Goal: Navigation & Orientation: Find specific page/section

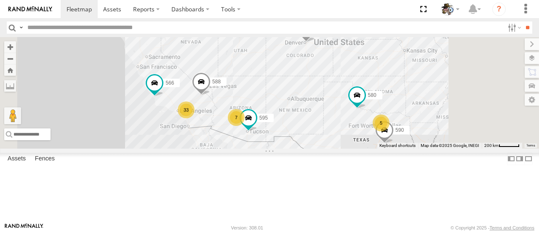
scroll to position [168, 0]
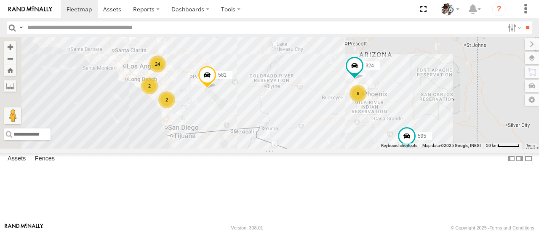
drag, startPoint x: 281, startPoint y: 130, endPoint x: 322, endPoint y: 144, distance: 43.8
click at [322, 144] on div "484 580 588 566 590 595 24 6 2 581 2 324" at bounding box center [269, 92] width 539 height 111
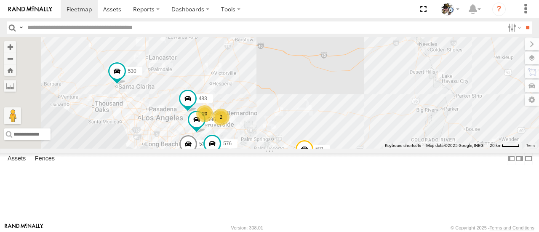
drag, startPoint x: 274, startPoint y: 101, endPoint x: 368, endPoint y: 166, distance: 114.1
click at [368, 148] on div "484 580 588 566 590 595 581 324 530 20 532 2 576 596 483 2" at bounding box center [269, 92] width 539 height 111
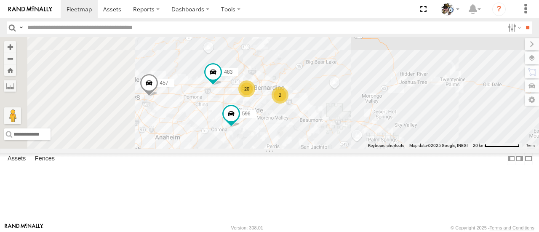
drag, startPoint x: 314, startPoint y: 139, endPoint x: 381, endPoint y: 133, distance: 66.3
click at [288, 104] on div "2" at bounding box center [280, 95] width 17 height 17
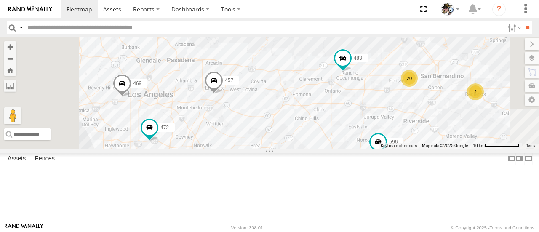
drag, startPoint x: 328, startPoint y: 164, endPoint x: 375, endPoint y: 163, distance: 47.2
click at [375, 148] on div "484 580 588 566 590 595 581 324 530 532 576 596 483 457 472 469 20 2" at bounding box center [269, 92] width 539 height 111
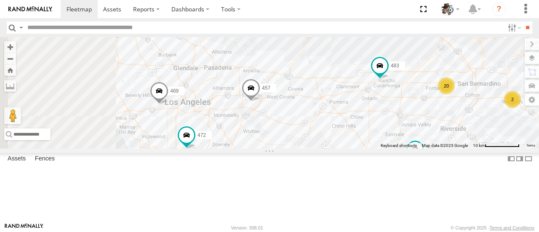
drag, startPoint x: 279, startPoint y: 147, endPoint x: 308, endPoint y: 155, distance: 30.2
click at [308, 148] on div "484 580 588 566 590 595 581 324 530 532 576 596 483 457 472 469 20 2" at bounding box center [269, 92] width 539 height 111
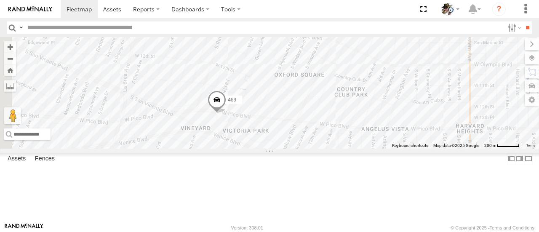
drag, startPoint x: 269, startPoint y: 158, endPoint x: 341, endPoint y: 160, distance: 71.2
click at [341, 148] on div "484 580 588 566 590 595 581 324 530 532 576 596 483 457 472 469" at bounding box center [269, 92] width 539 height 111
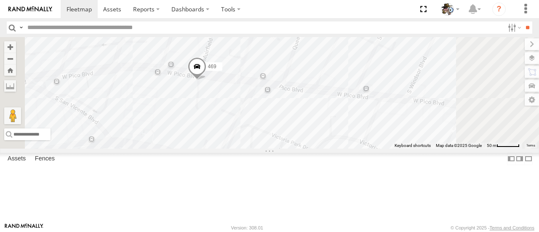
click at [533, 56] on label at bounding box center [532, 58] width 14 height 12
click at [0, 0] on span "Basemaps" at bounding box center [0, 0] width 0 height 0
click at [0, 0] on div "Satellite + Roadmap" at bounding box center [0, 0] width 0 height 0
click at [0, 0] on span "Satellite + Roadmap" at bounding box center [0, 0] width 0 height 0
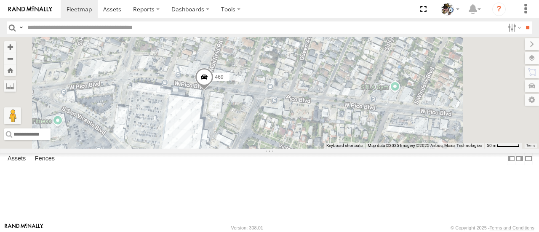
drag, startPoint x: 333, startPoint y: 123, endPoint x: 349, endPoint y: 149, distance: 30.9
click at [349, 148] on div "484 580 588 566 590 595 581 324 530 532 576 596 483 457 472 469" at bounding box center [269, 92] width 539 height 111
